Goal: Obtain resource: Download file/media

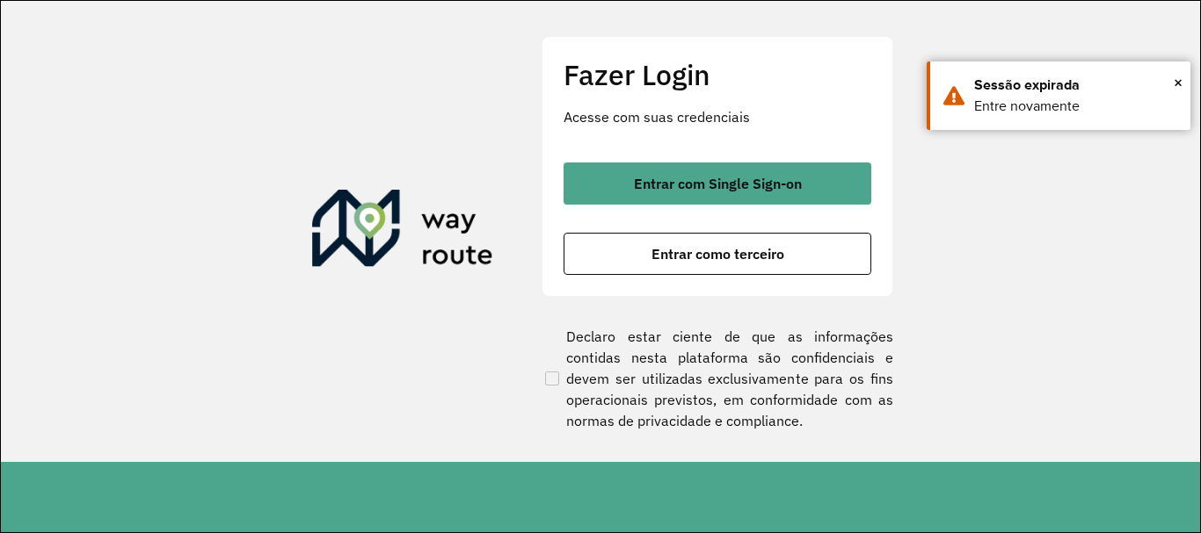
click at [813, 208] on div "Entrar com Single Sign-on Entrar como terceiro" at bounding box center [717, 219] width 308 height 112
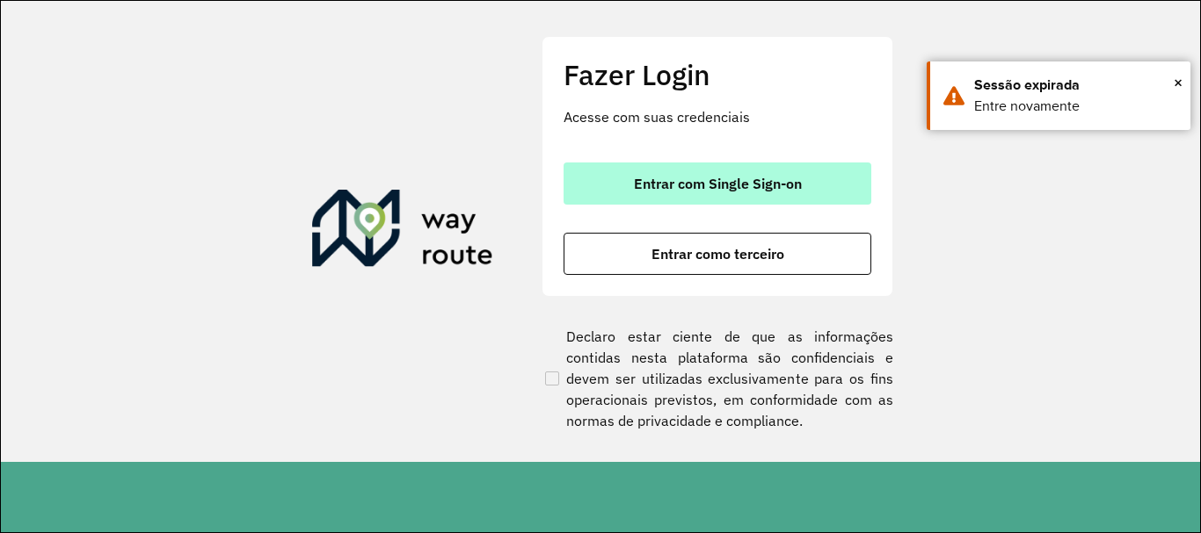
click at [819, 200] on button "Entrar com Single Sign-on" at bounding box center [717, 184] width 308 height 42
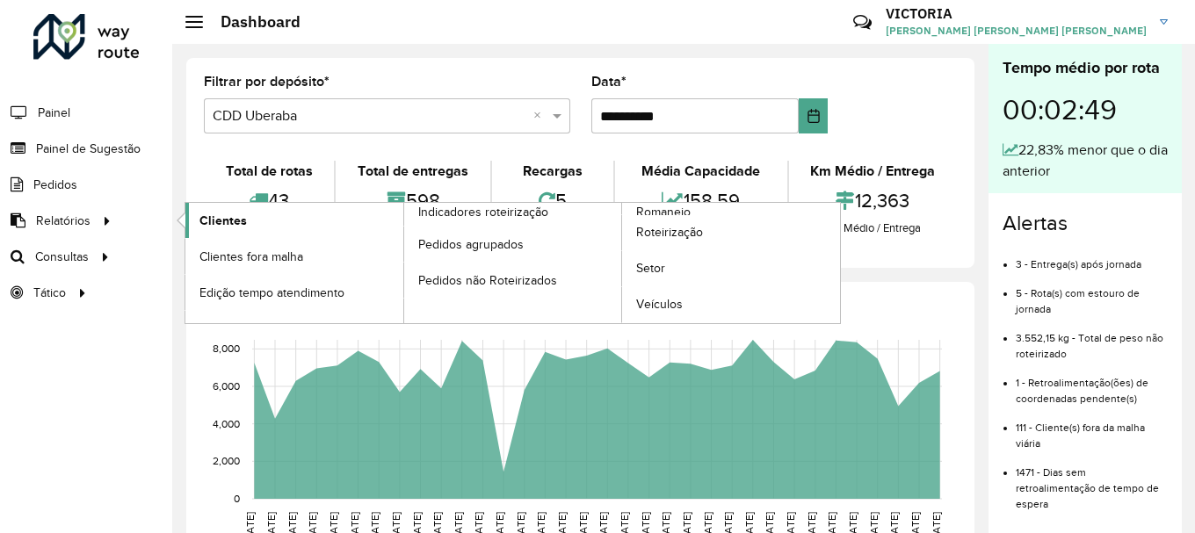
click at [337, 222] on link "Clientes" at bounding box center [294, 220] width 218 height 35
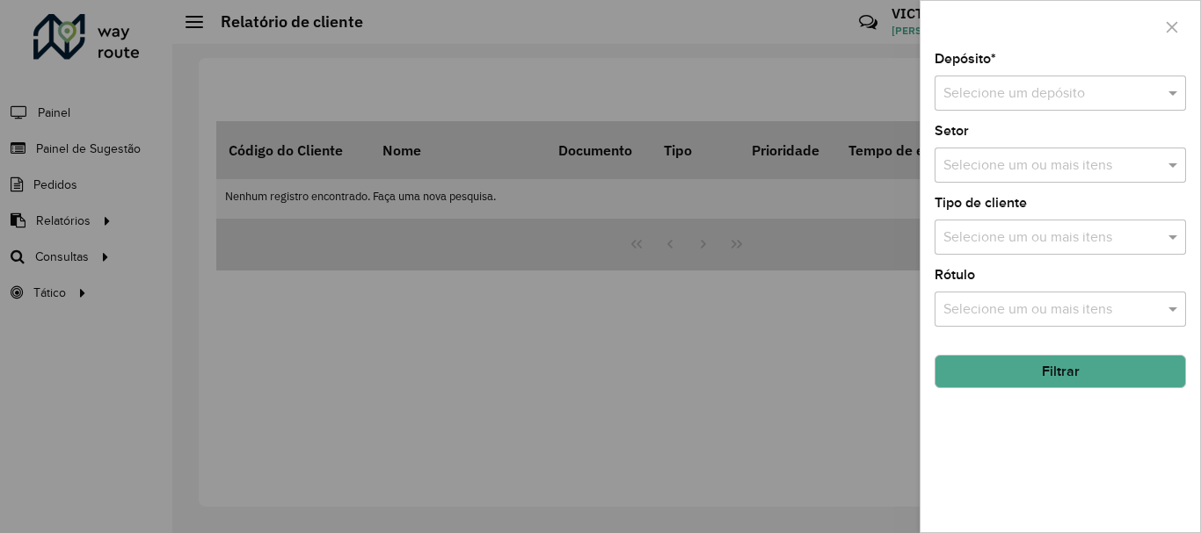
click at [1038, 96] on input "text" at bounding box center [1042, 93] width 199 height 21
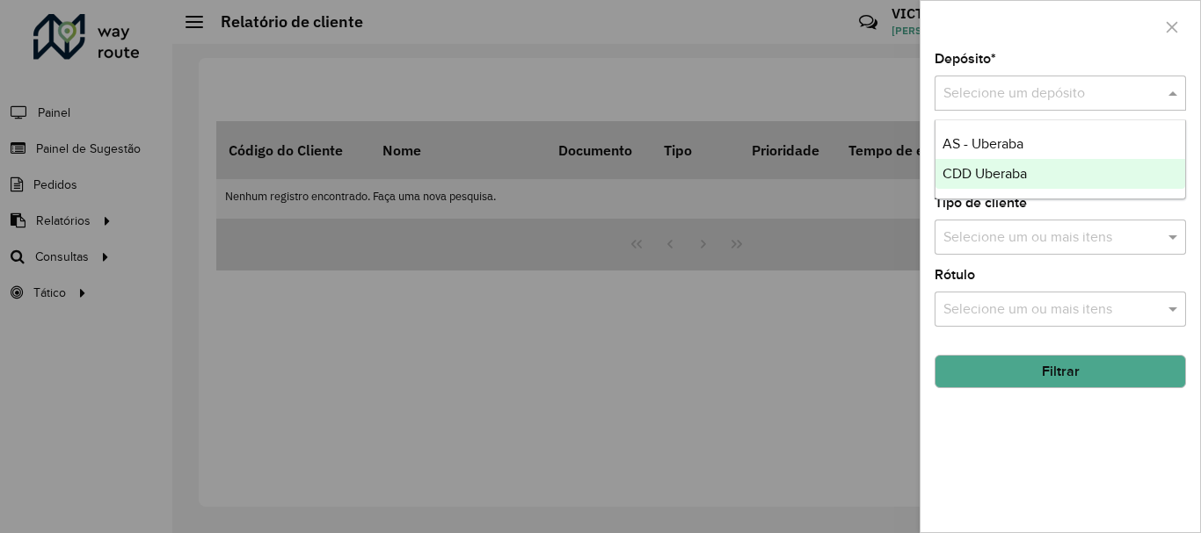
click at [1043, 171] on div "CDD Uberaba" at bounding box center [1060, 174] width 250 height 30
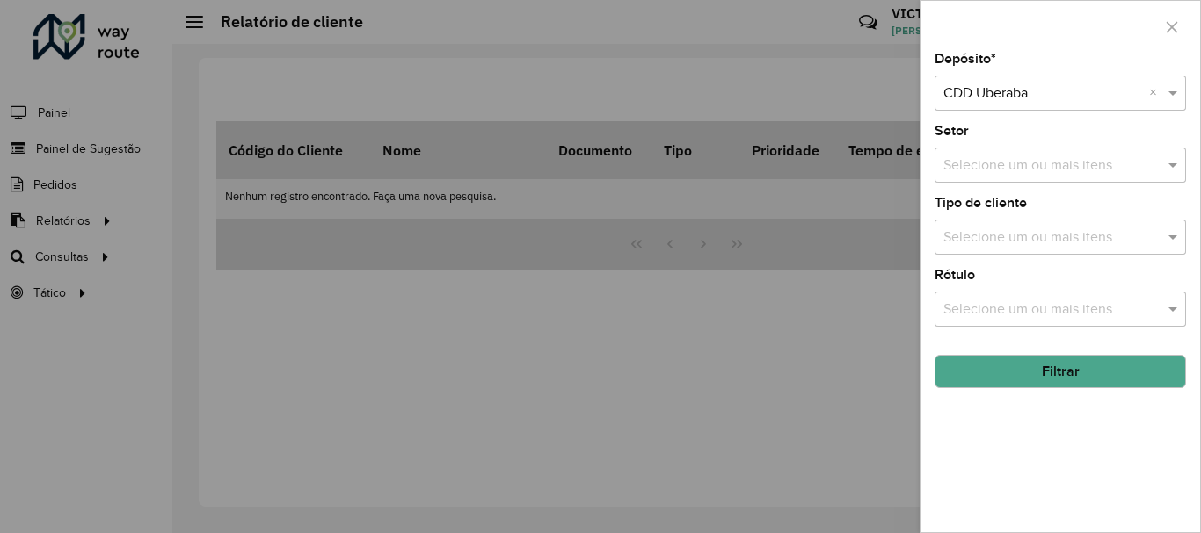
click at [1091, 374] on button "Filtrar" at bounding box center [1059, 371] width 251 height 33
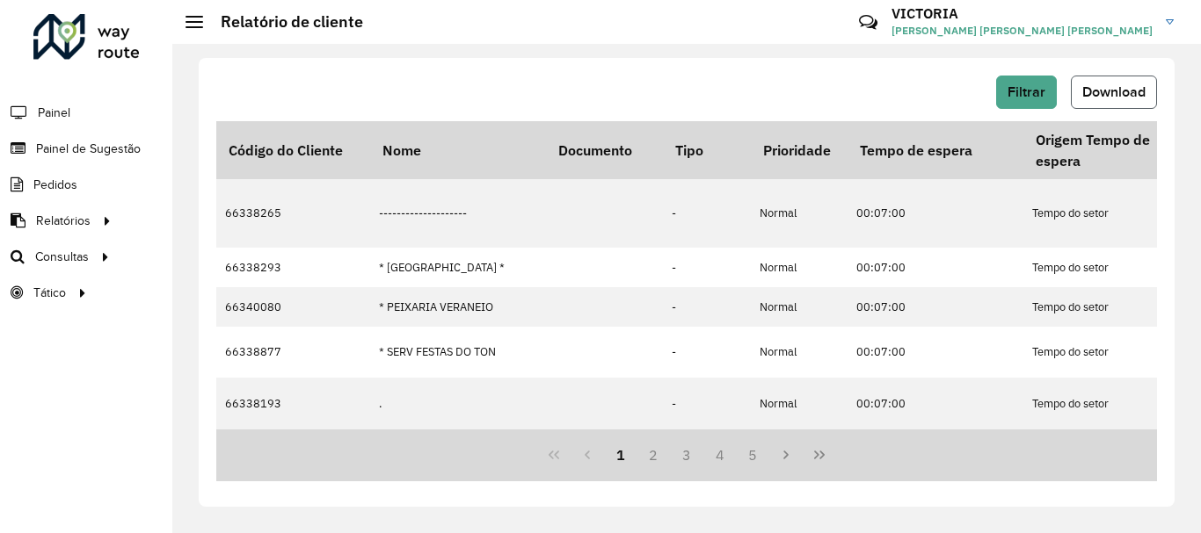
drag, startPoint x: 1110, startPoint y: 92, endPoint x: 1096, endPoint y: 100, distance: 16.1
click at [1111, 92] on span "Download" at bounding box center [1113, 91] width 63 height 15
